Goal: Book appointment/travel/reservation

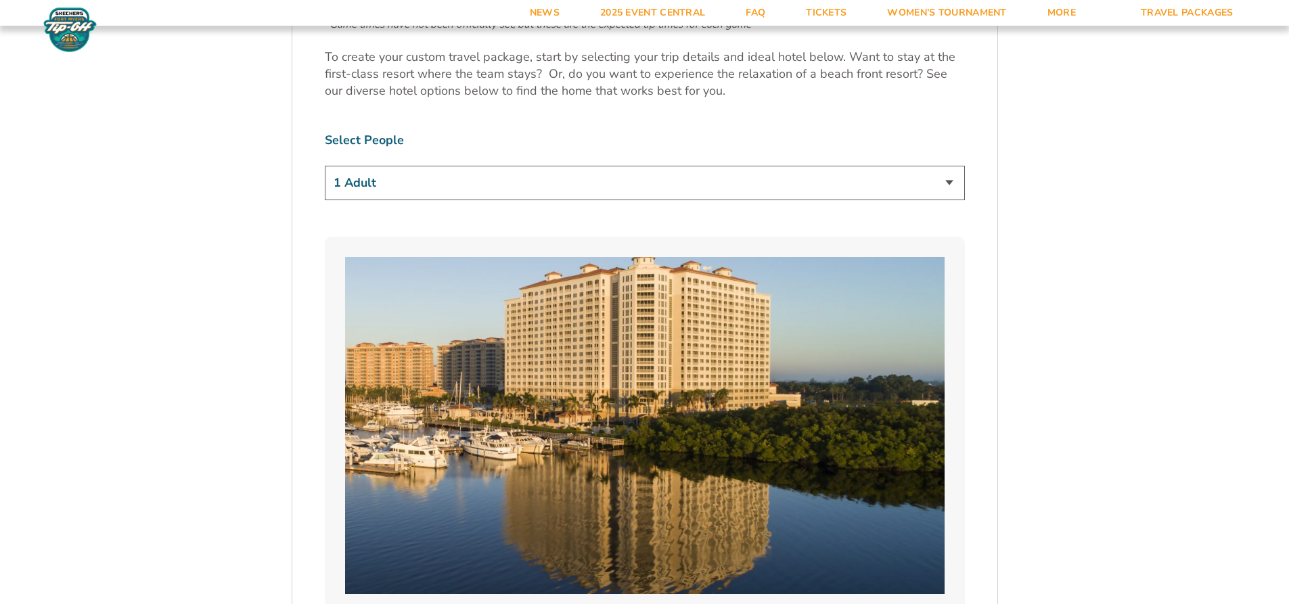
scroll to position [880, 0]
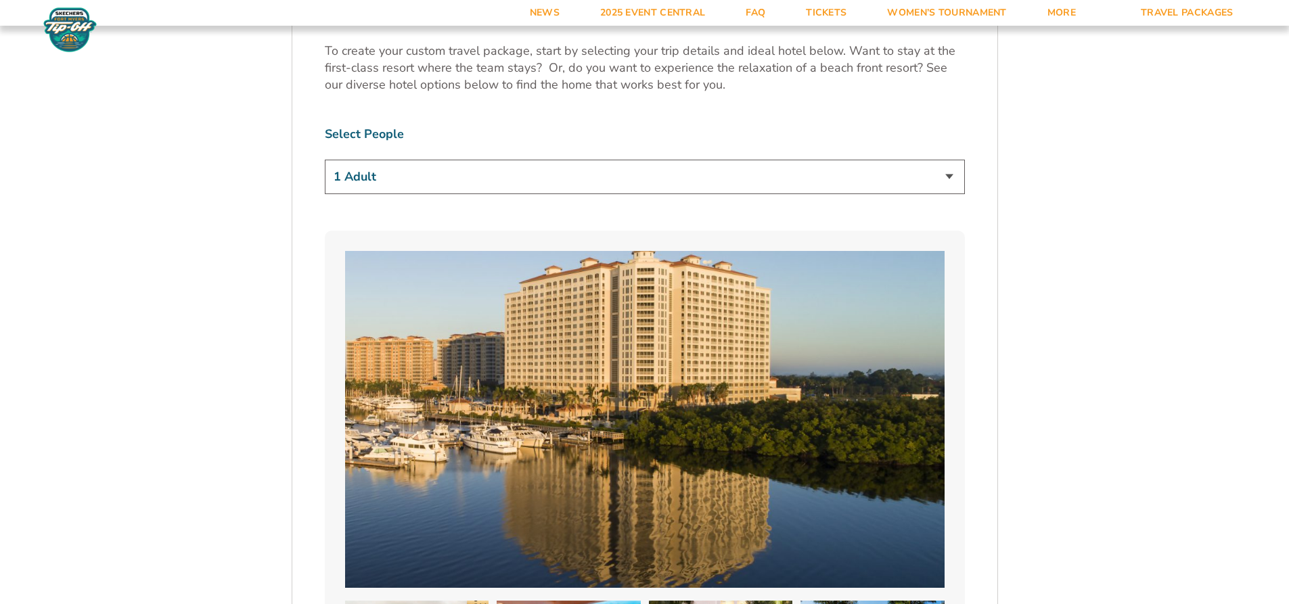
click at [944, 177] on select "1 Adult 2 Adults 3 Adults 4 Adults 2 Adults + 1 Child 2 Adults + 2 Children 2 A…" at bounding box center [645, 177] width 640 height 35
select select "2 Adults"
click at [325, 160] on select "1 Adult 2 Adults 3 Adults 4 Adults 2 Adults + 1 Child 2 Adults + 2 Children 2 A…" at bounding box center [645, 177] width 640 height 35
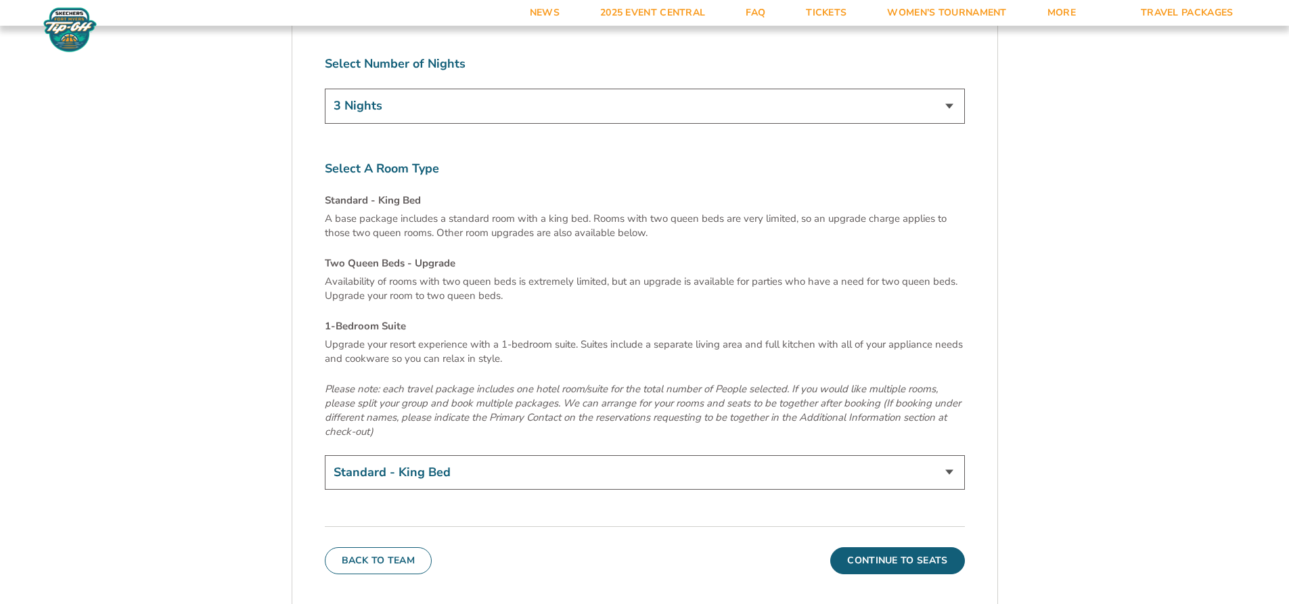
scroll to position [4535, 0]
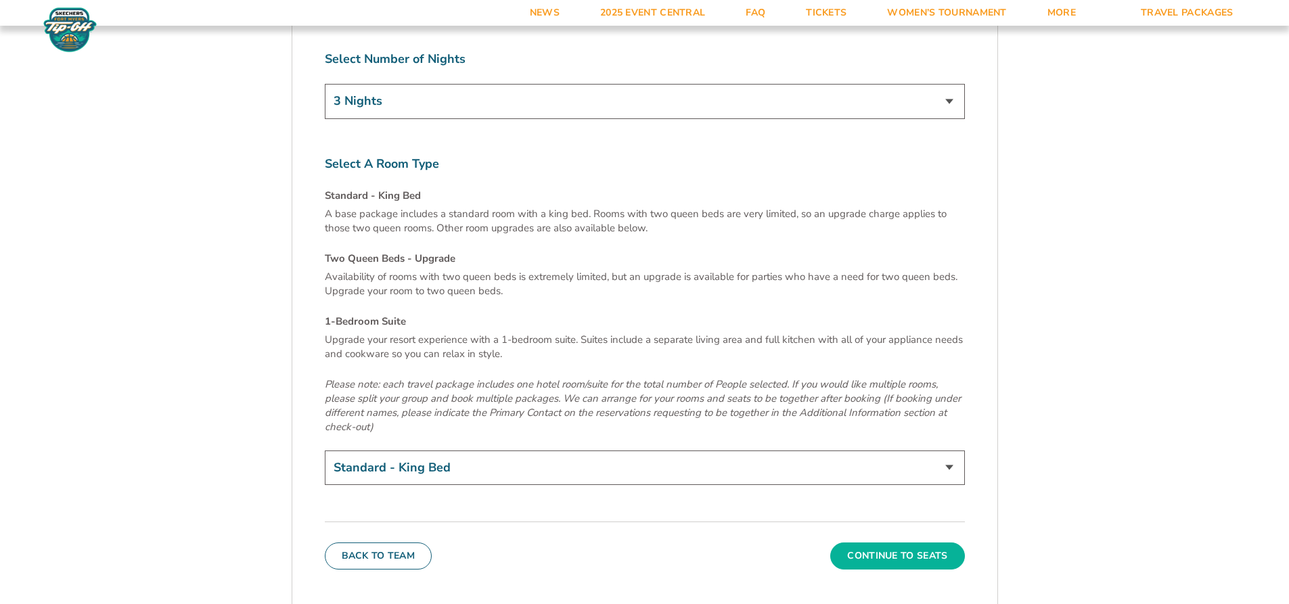
click at [882, 543] on button "Continue To Seats" at bounding box center [897, 556] width 134 height 27
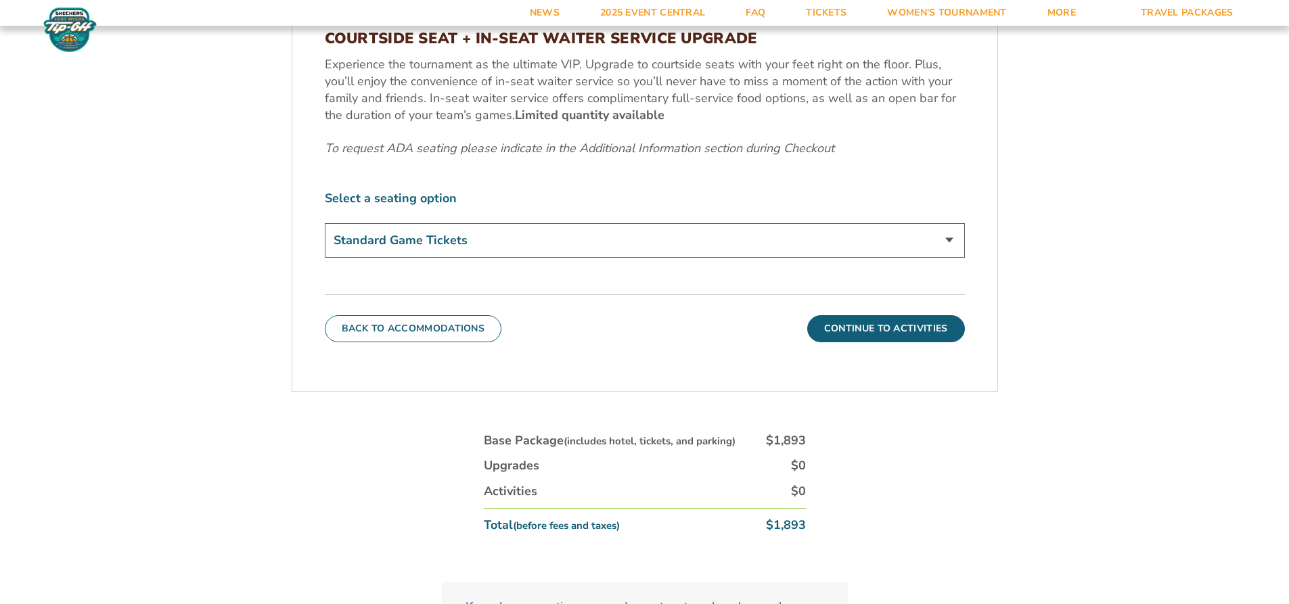
scroll to position [692, 0]
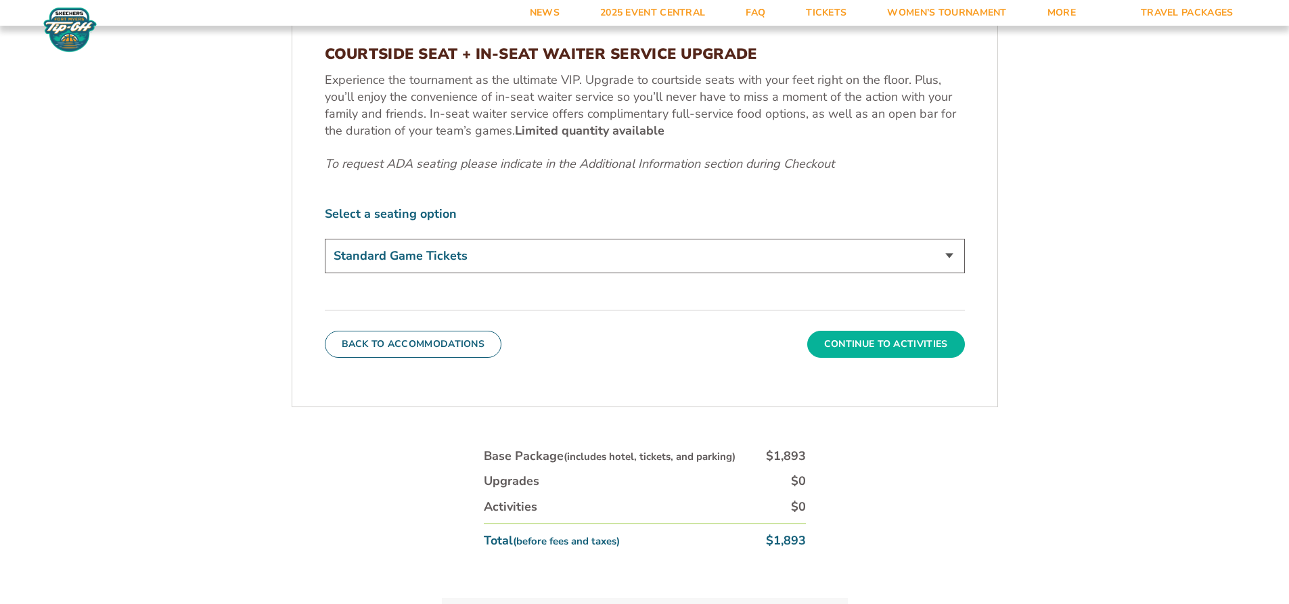
click at [849, 338] on button "Continue To Activities" at bounding box center [886, 344] width 158 height 27
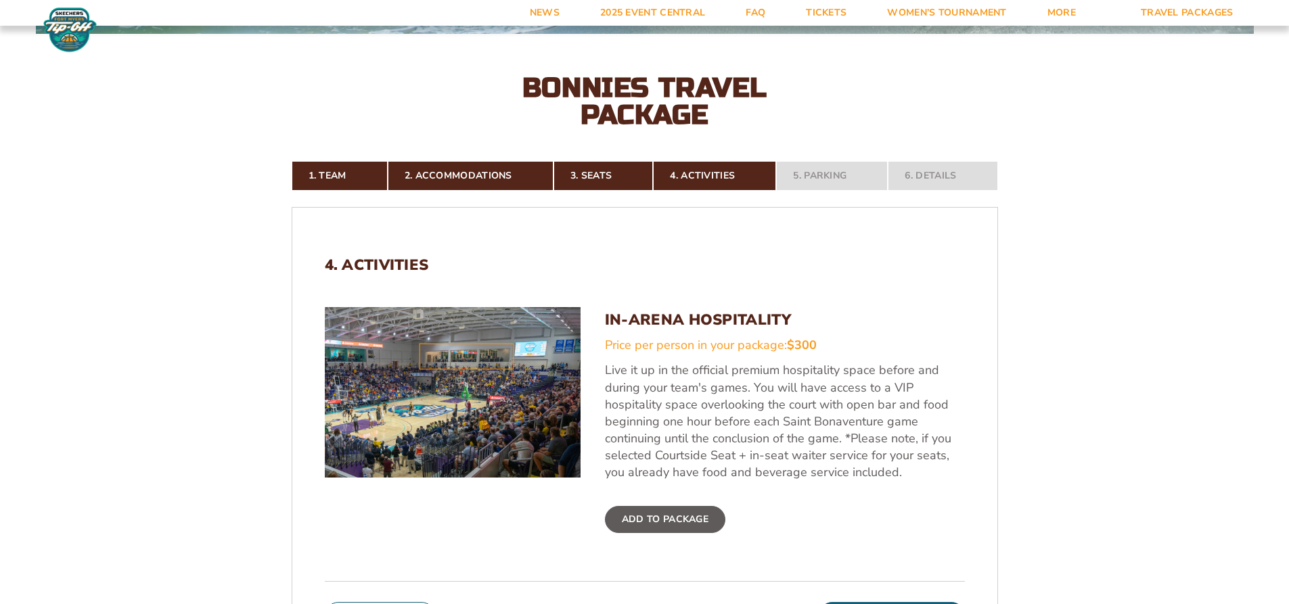
scroll to position [556, 0]
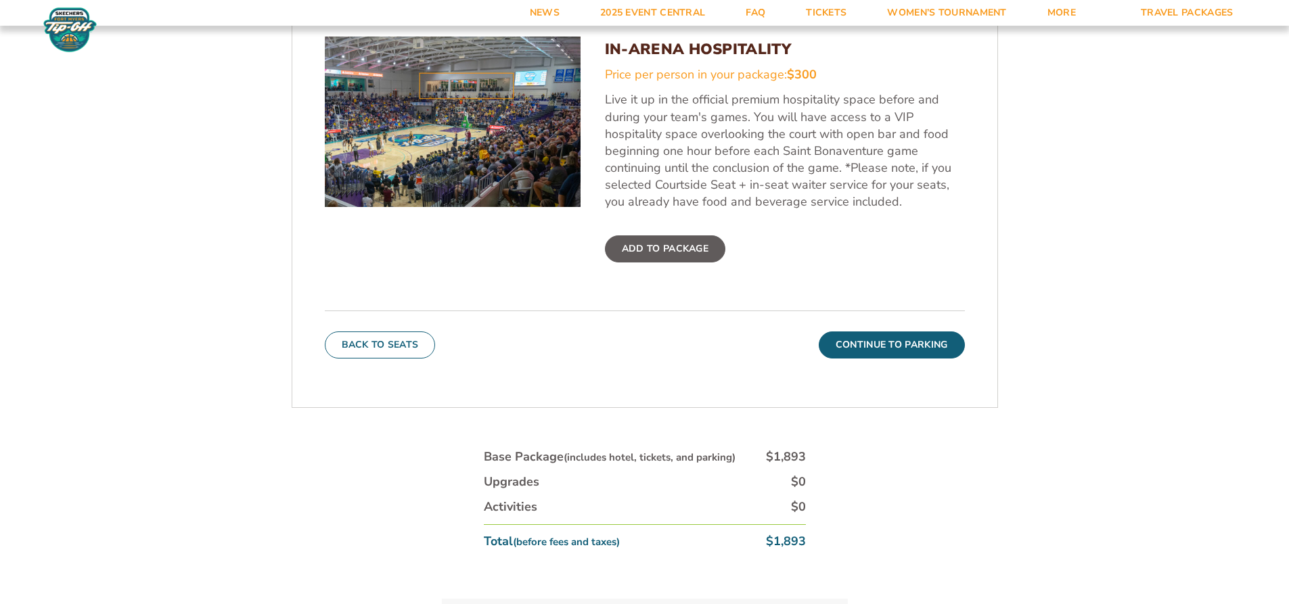
click at [682, 253] on label "Add To Package" at bounding box center [665, 249] width 120 height 27
click at [0, 0] on input "Add To Package" at bounding box center [0, 0] width 0 height 0
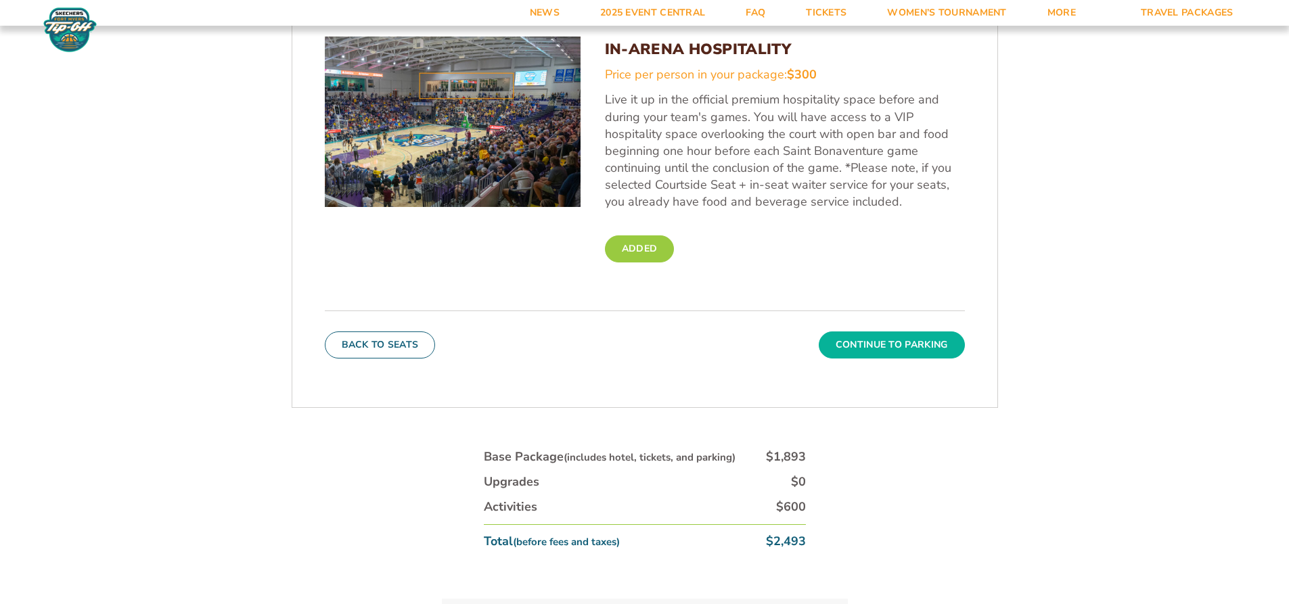
click at [871, 357] on button "Continue To Parking" at bounding box center [892, 345] width 146 height 27
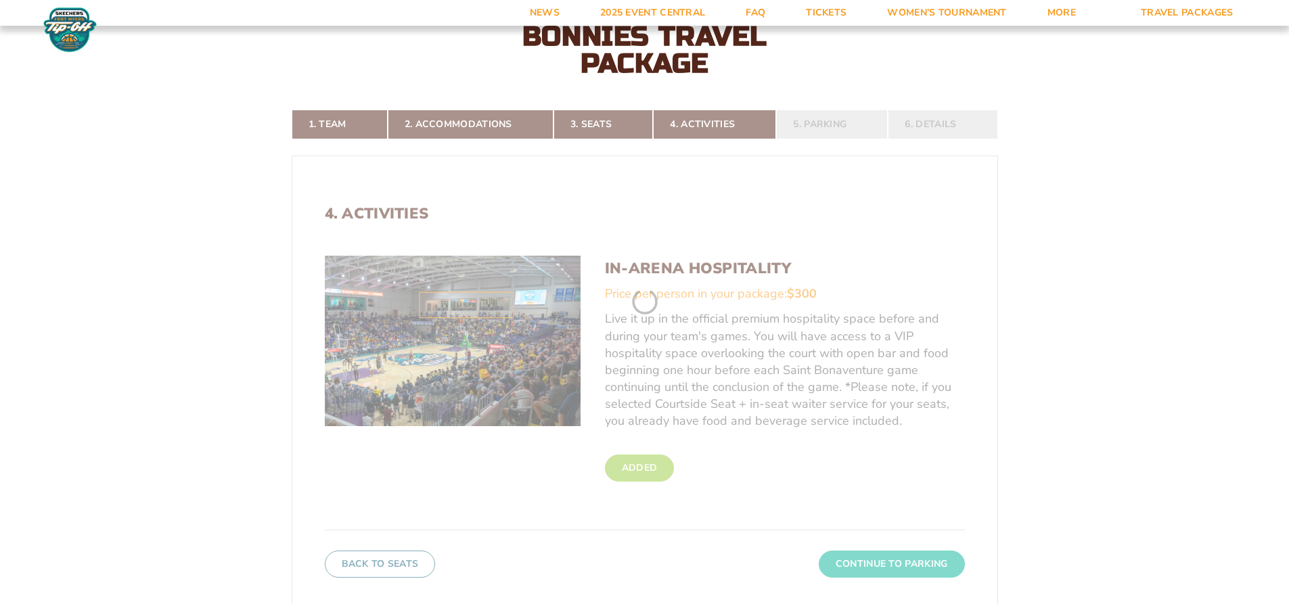
scroll to position [286, 0]
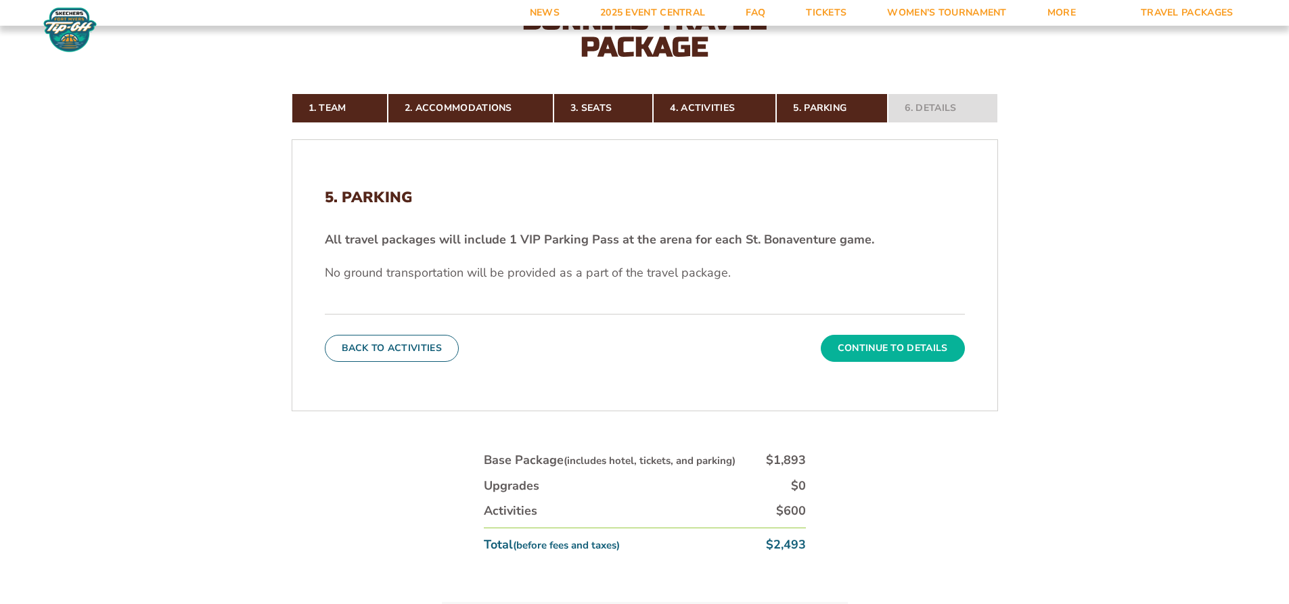
click at [877, 355] on button "Continue To Details" at bounding box center [893, 348] width 144 height 27
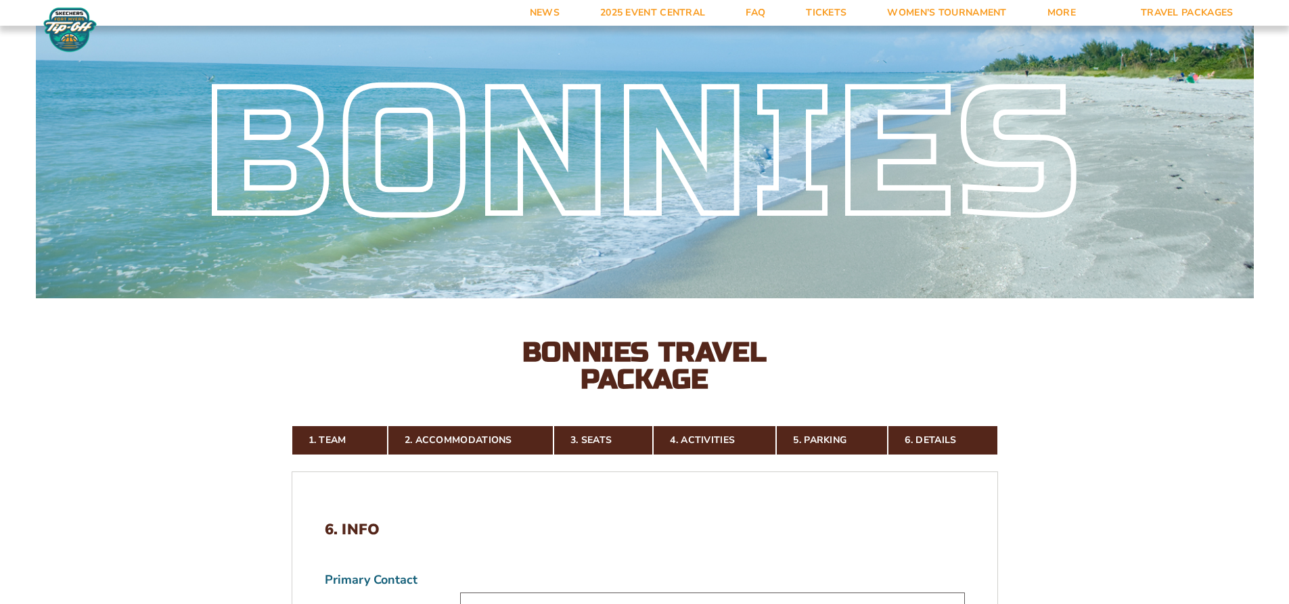
scroll to position [0, 0]
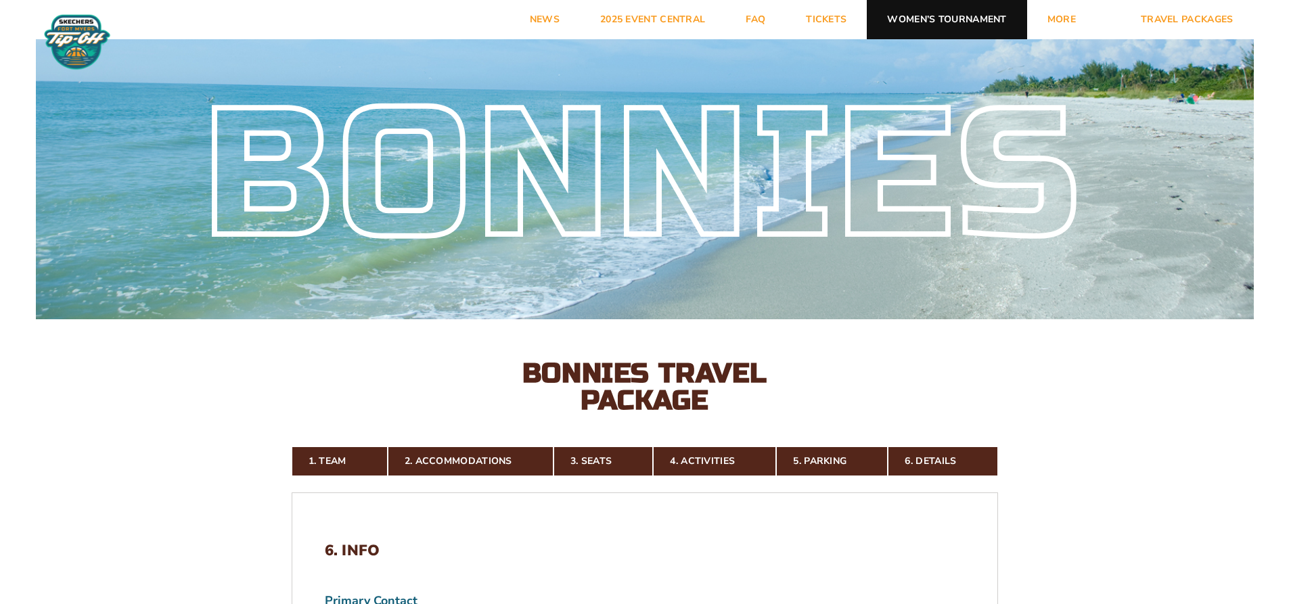
click at [907, 25] on link "Women’s Tournament" at bounding box center [947, 19] width 160 height 39
